Goal: Register for event/course

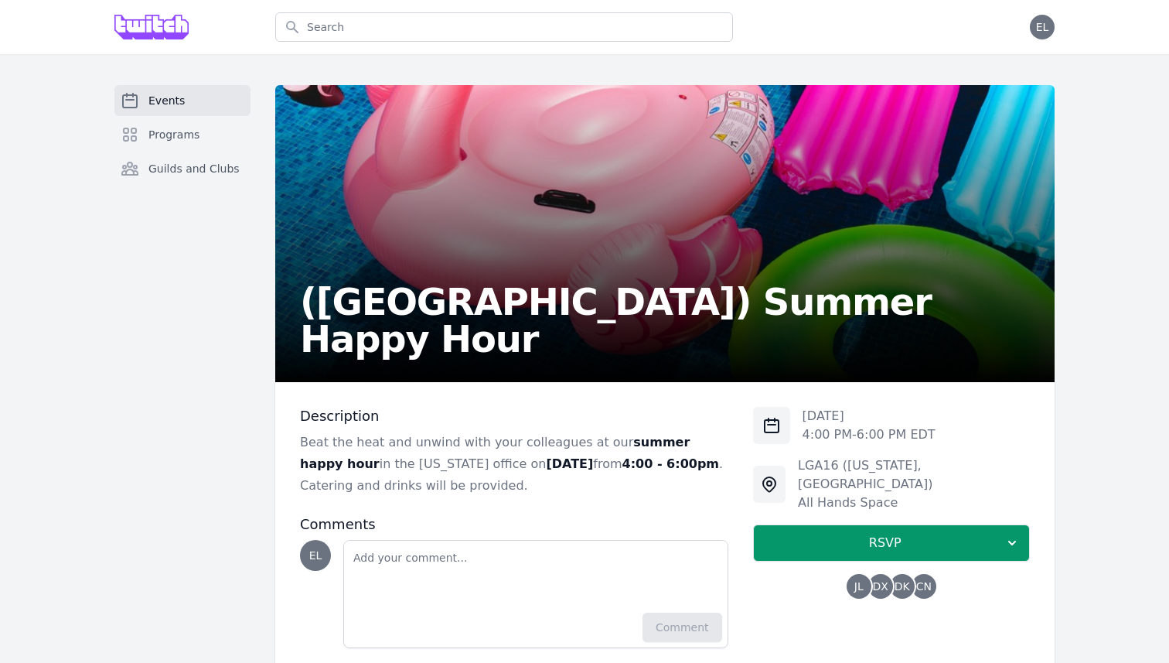
click at [184, 97] on link "Events" at bounding box center [182, 100] width 136 height 31
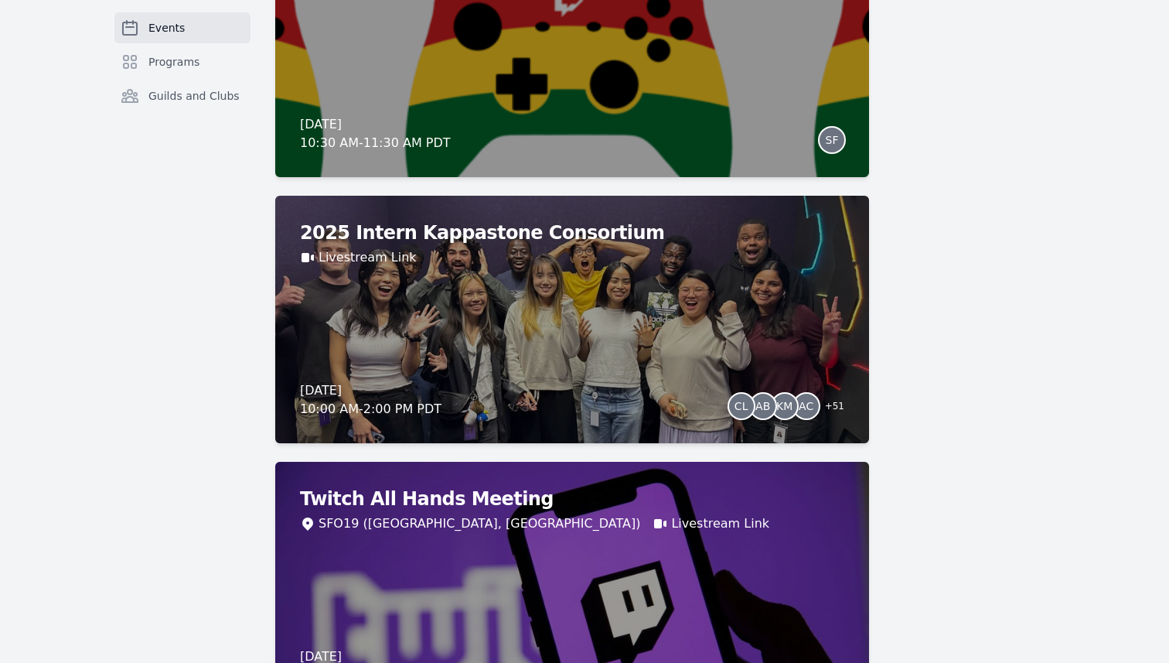
scroll to position [2649, 0]
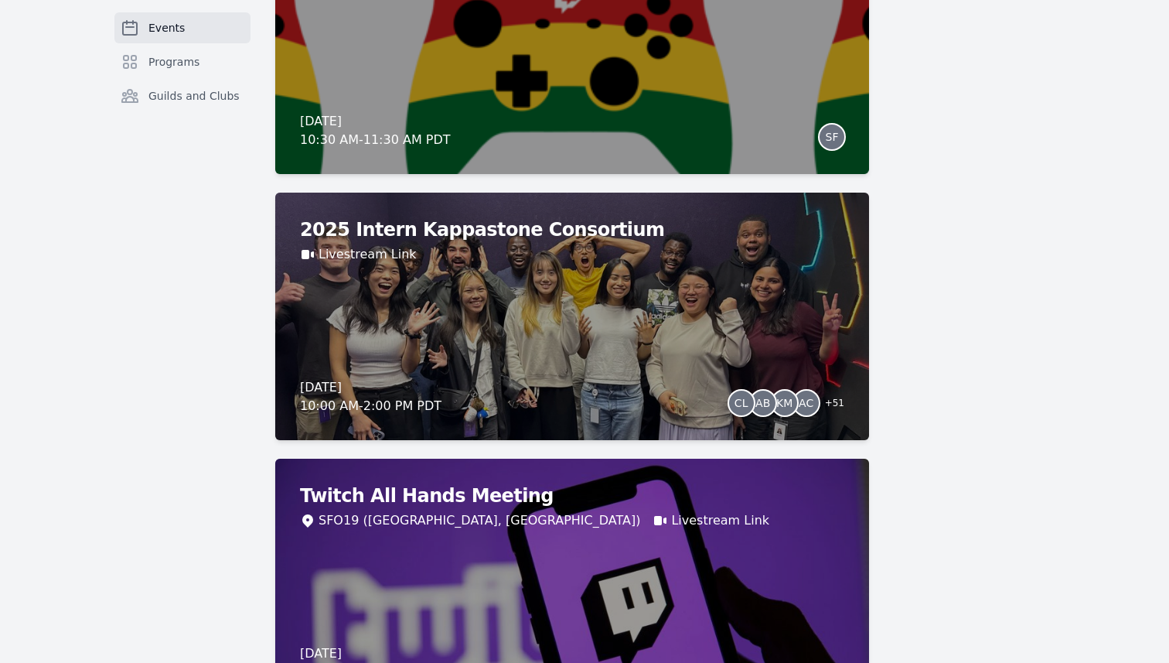
click at [370, 299] on div "2025 Intern Kappastone Consortium Livestream Link Wednesday, August 27, 2025 10…" at bounding box center [572, 316] width 594 height 247
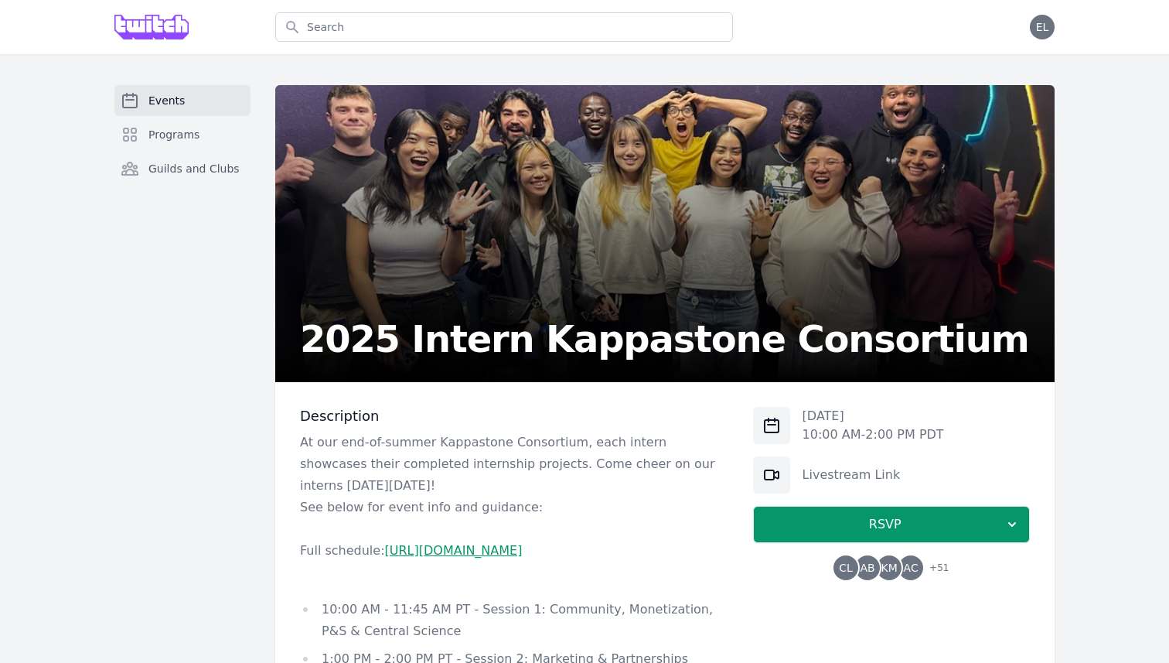
click at [16, 57] on div "Events Programs Guilds and Clubs 2025 Intern Kappastone Consortium Description …" at bounding box center [584, 660] width 1169 height 1213
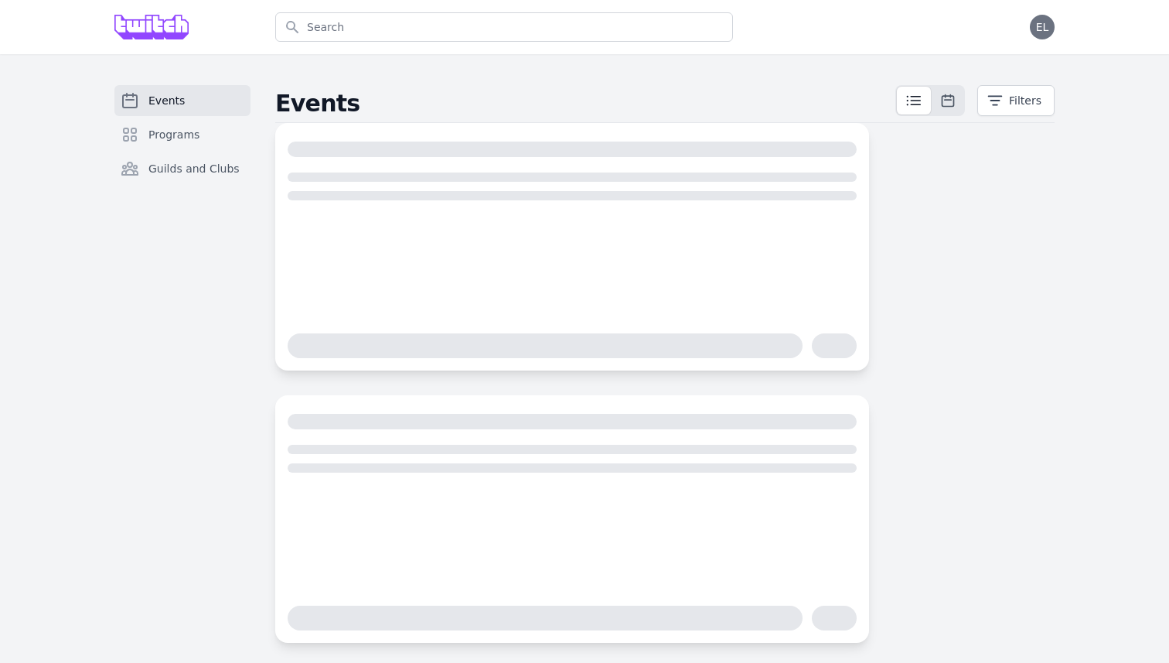
scroll to position [283, 0]
